Goal: Task Accomplishment & Management: Complete application form

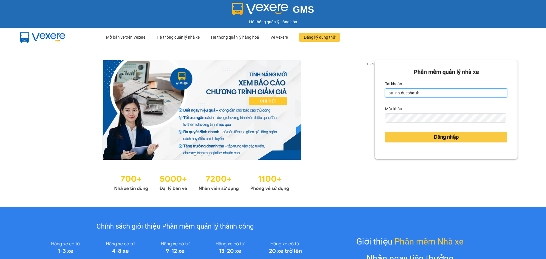
click at [402, 90] on input "bttlinh.ducphatth" at bounding box center [446, 92] width 122 height 9
type input "ntduyen.ducphatth"
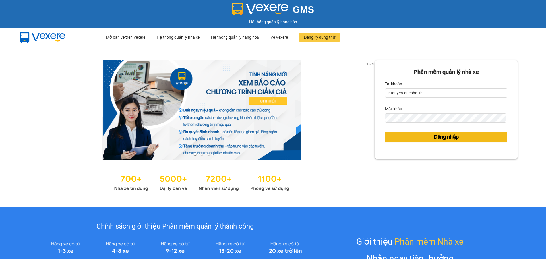
click at [423, 134] on button "Đăng nhập" at bounding box center [446, 137] width 122 height 11
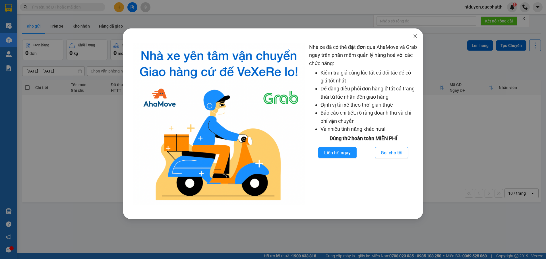
click at [414, 35] on icon "close" at bounding box center [414, 35] width 3 height 3
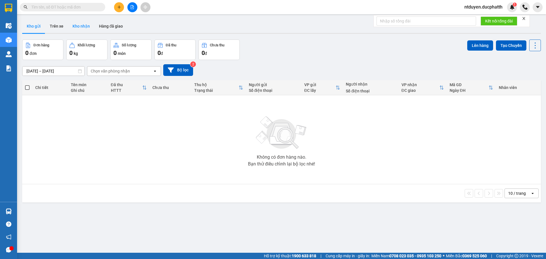
click at [85, 28] on button "Kho nhận" at bounding box center [81, 26] width 26 height 14
click at [57, 26] on button "Trên xe" at bounding box center [56, 26] width 23 height 14
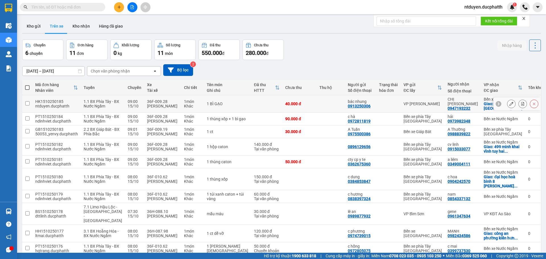
click at [507, 104] on button at bounding box center [511, 104] width 8 height 10
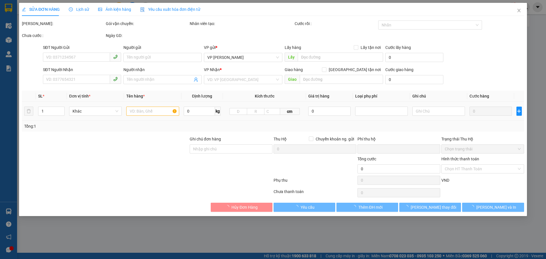
type input "0913250306"
type input "bác nhung"
type input "0947193232"
type input "CHỊ [PERSON_NAME]"
checkbox input "true"
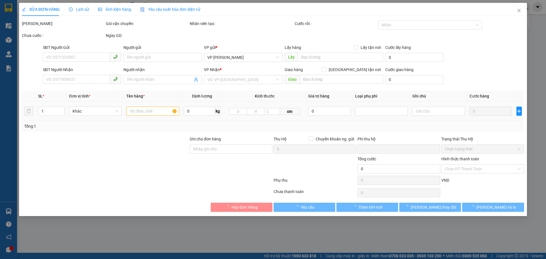
type input "R2B [GEOGRAPHIC_DATA]"
type input "0"
type input "40.000"
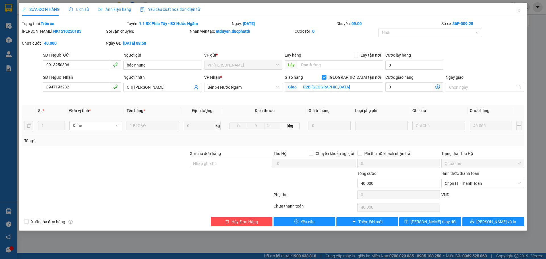
click at [436, 87] on icon "dollar-circle" at bounding box center [437, 86] width 5 height 5
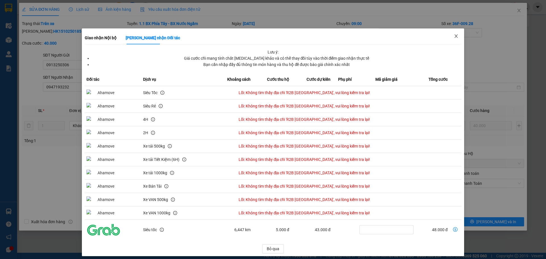
click at [454, 38] on icon "close" at bounding box center [456, 36] width 5 height 5
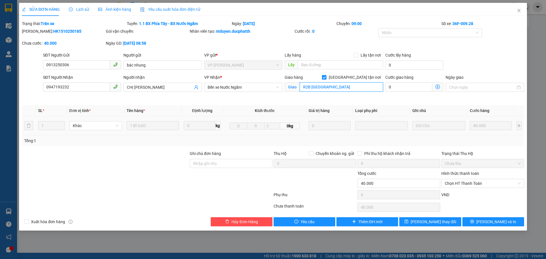
click at [344, 85] on input "R2B [GEOGRAPHIC_DATA]" at bounding box center [341, 86] width 83 height 9
paste input "72 Đ. [PERSON_NAME]"
click at [435, 86] on span "Giao nhận Nội bộ Giao nhận Đối tác Lưu ý: Giá cước chỉ mang tính chất [MEDICAL_…" at bounding box center [437, 86] width 11 height 9
click at [437, 86] on icon "dollar-circle" at bounding box center [437, 86] width 5 height 5
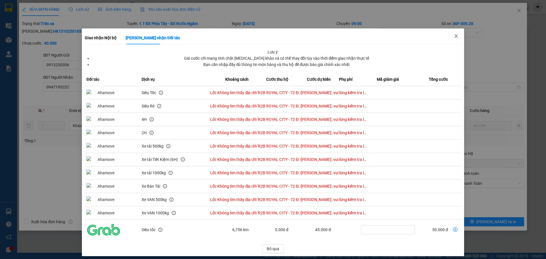
click at [454, 37] on icon "close" at bounding box center [456, 36] width 5 height 5
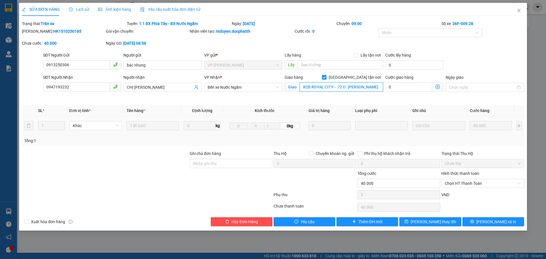
paste input "[GEOGRAPHIC_DATA], 72 Đ. [GEOGRAPHIC_DATA], [GEOGRAPHIC_DATA] thị [GEOGRAPHIC_D…"
drag, startPoint x: 331, startPoint y: 88, endPoint x: 392, endPoint y: 93, distance: 61.0
click at [392, 93] on div "SĐT Người Nhận 0947193232 Người nhận CHỊ HÀ VP Nhận * Bến xe Nước Ngầm Giao hàn…" at bounding box center [283, 87] width 483 height 27
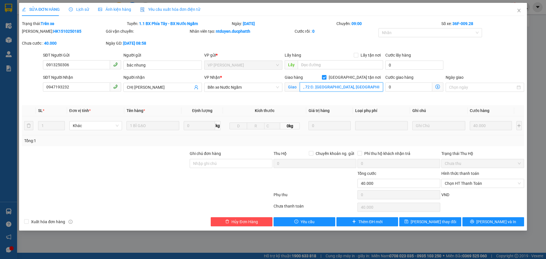
type input "[GEOGRAPHIC_DATA], 72 Đ. [GEOGRAPHIC_DATA], [GEOGRAPHIC_DATA] thị [GEOGRAPHIC_D…"
click at [437, 87] on icon "dollar-circle" at bounding box center [437, 86] width 5 height 5
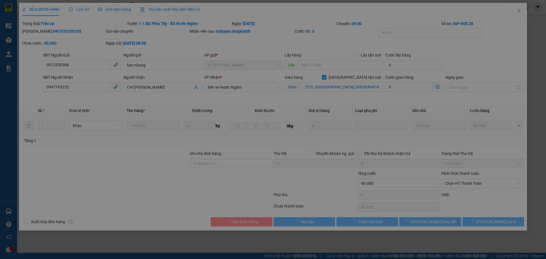
scroll to position [0, 0]
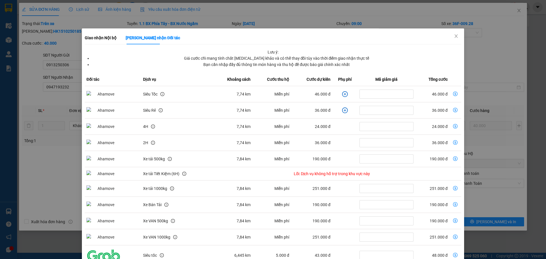
click at [344, 94] on td "dollar-circle" at bounding box center [345, 94] width 26 height 16
click at [342, 94] on icon "plus-circle" at bounding box center [345, 94] width 6 height 6
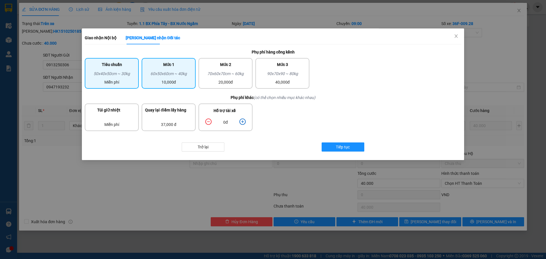
click at [182, 72] on div "60x50x60cm ~ 40kg" at bounding box center [168, 74] width 47 height 9
click at [245, 123] on icon "plus-circle" at bounding box center [242, 122] width 6 height 6
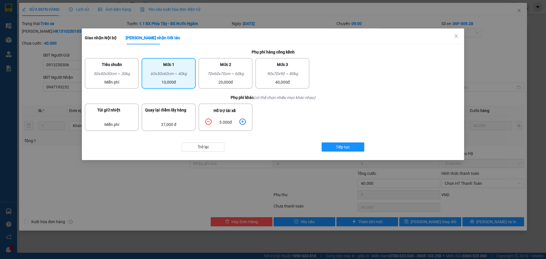
click at [245, 123] on icon "plus-circle" at bounding box center [242, 122] width 6 height 6
click at [241, 121] on icon "plus-circle" at bounding box center [242, 122] width 6 height 6
click at [211, 121] on icon "minus-circle" at bounding box center [208, 122] width 6 height 6
click at [209, 121] on icon "minus-circle" at bounding box center [208, 122] width 6 height 6
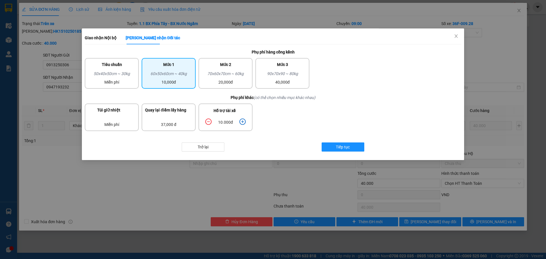
click at [241, 122] on icon "plus-circle" at bounding box center [242, 122] width 6 height 6
click at [347, 145] on span "Tiếp tục" at bounding box center [343, 147] width 14 height 6
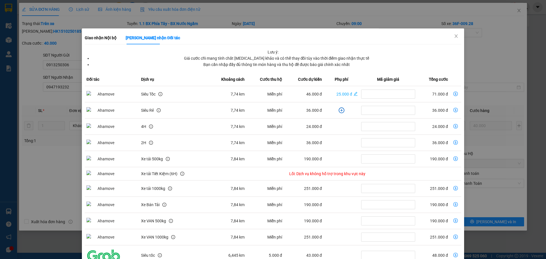
click at [453, 92] on icon "dollar-circle" at bounding box center [455, 94] width 5 height 5
type input "111.000"
type input "71.000"
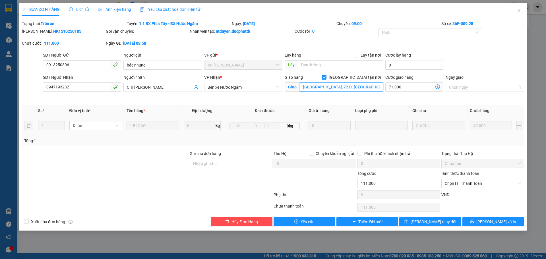
click at [302, 87] on input "[GEOGRAPHIC_DATA], 72 Đ. [GEOGRAPHIC_DATA], [GEOGRAPHIC_DATA] thị [GEOGRAPHIC_D…" at bounding box center [341, 86] width 83 height 9
click at [475, 183] on span "Chọn HT Thanh Toán" at bounding box center [482, 183] width 76 height 9
type input "R2B [GEOGRAPHIC_DATA], 72 Đ. [GEOGRAPHIC_DATA], [GEOGRAPHIC_DATA] thị [GEOGRAPH…"
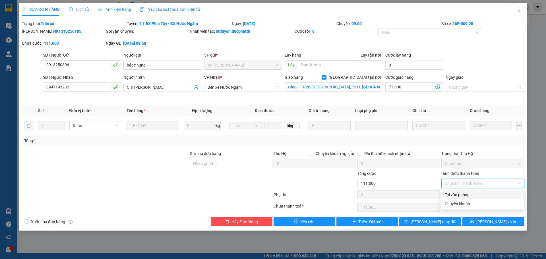
click at [470, 192] on div "Tại văn phòng" at bounding box center [482, 195] width 76 height 6
type input "0"
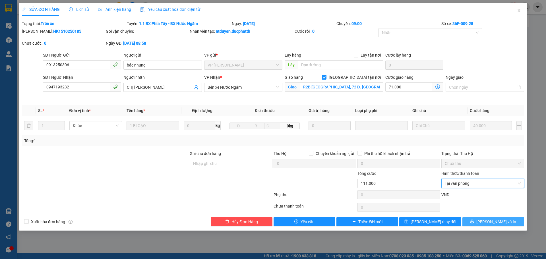
click at [501, 221] on span "[PERSON_NAME] và In" at bounding box center [496, 222] width 40 height 6
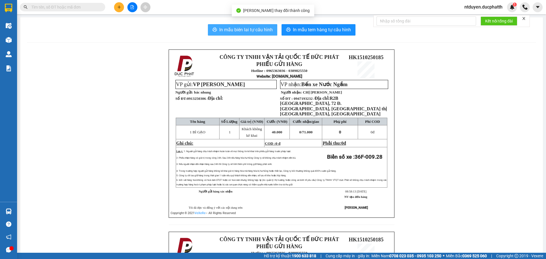
click at [242, 28] on span "In mẫu biên lai tự cấu hình" at bounding box center [245, 29] width 53 height 7
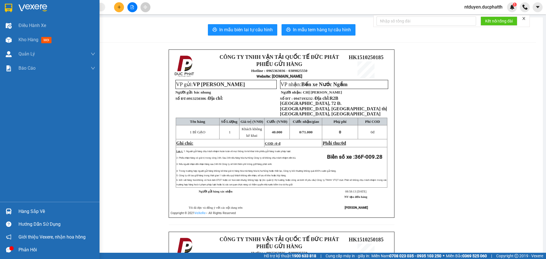
click at [29, 206] on div "Hàng sắp về" at bounding box center [49, 211] width 99 height 13
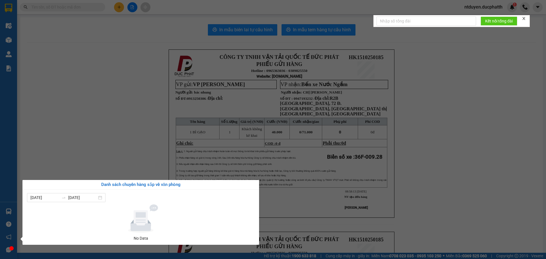
click at [76, 132] on section "Kết quả tìm kiếm ( 0 ) Bộ lọc No Data ntduyen.ducphatth 1 Điều hành xe Kho hàng…" at bounding box center [273, 129] width 546 height 259
